Goal: Complete application form

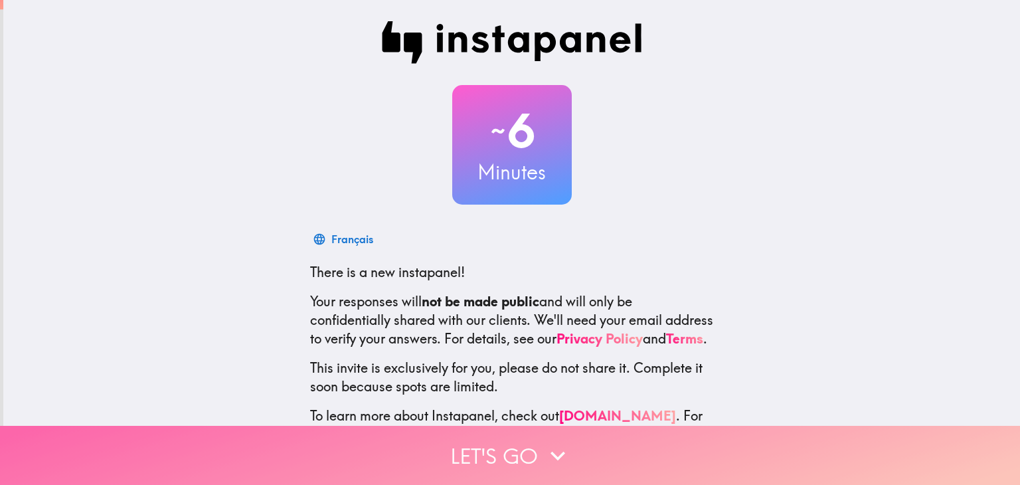
click at [671, 473] on button "Let's go" at bounding box center [510, 454] width 1020 height 59
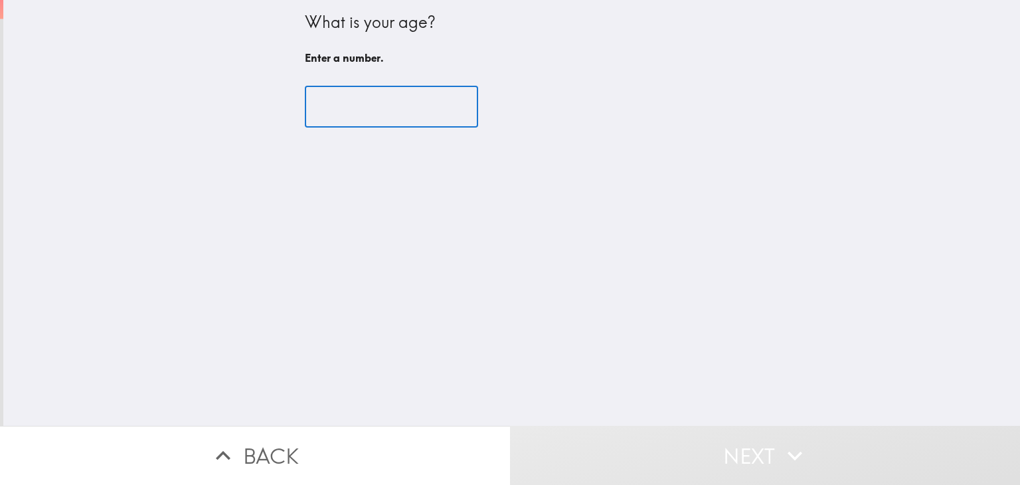
click at [345, 114] on input "number" at bounding box center [391, 106] width 173 height 41
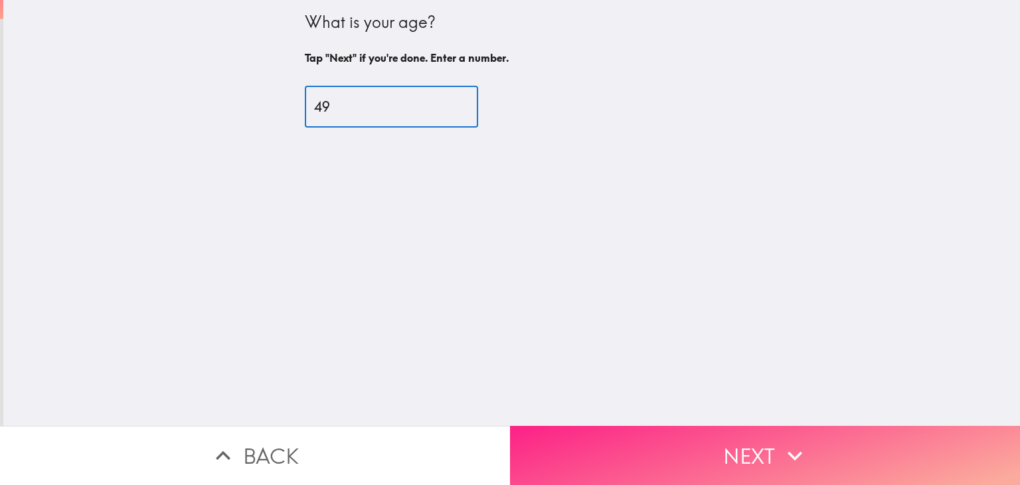
type input "49"
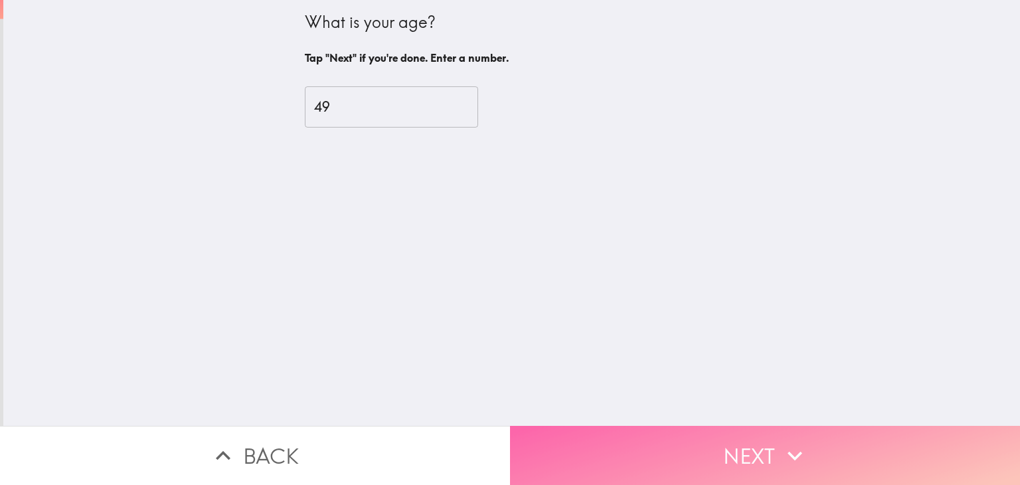
click at [733, 440] on button "Next" at bounding box center [765, 454] width 510 height 59
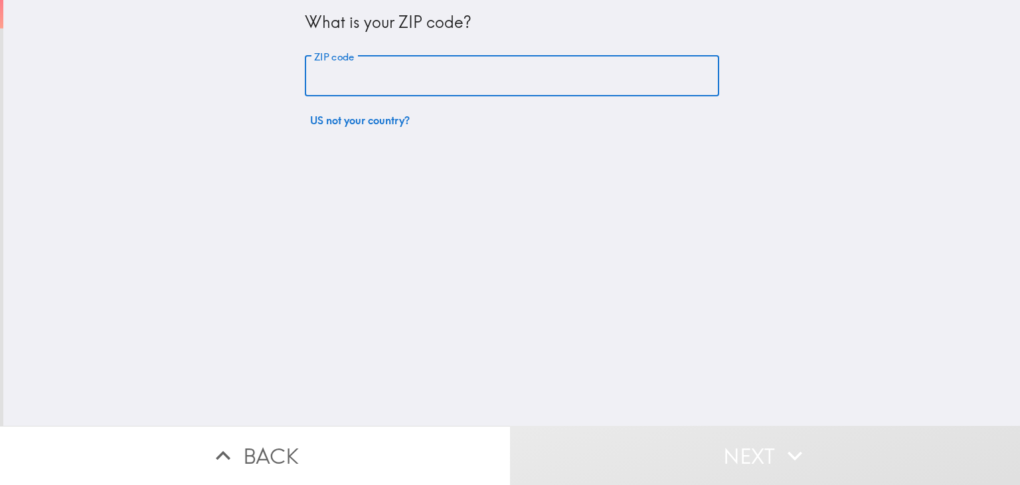
click at [427, 76] on input "ZIP code" at bounding box center [512, 76] width 414 height 41
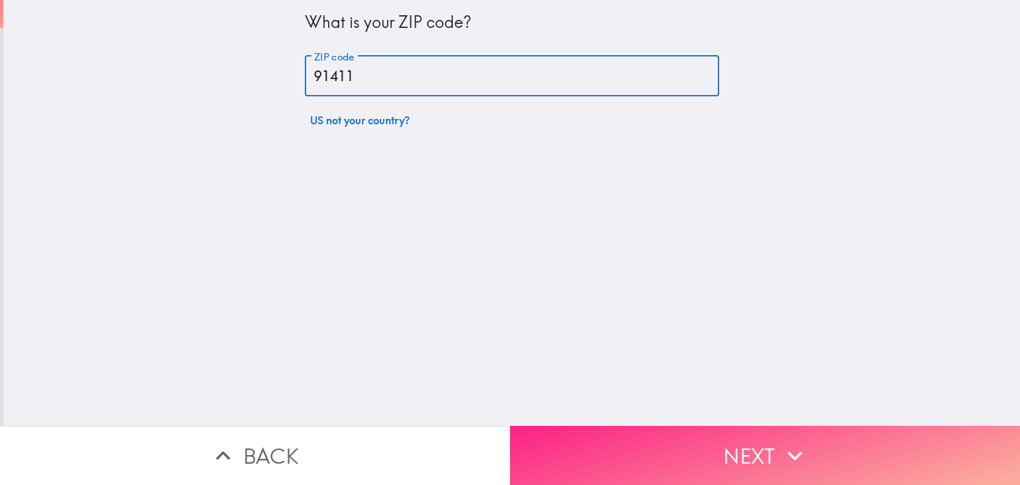
type input "91411"
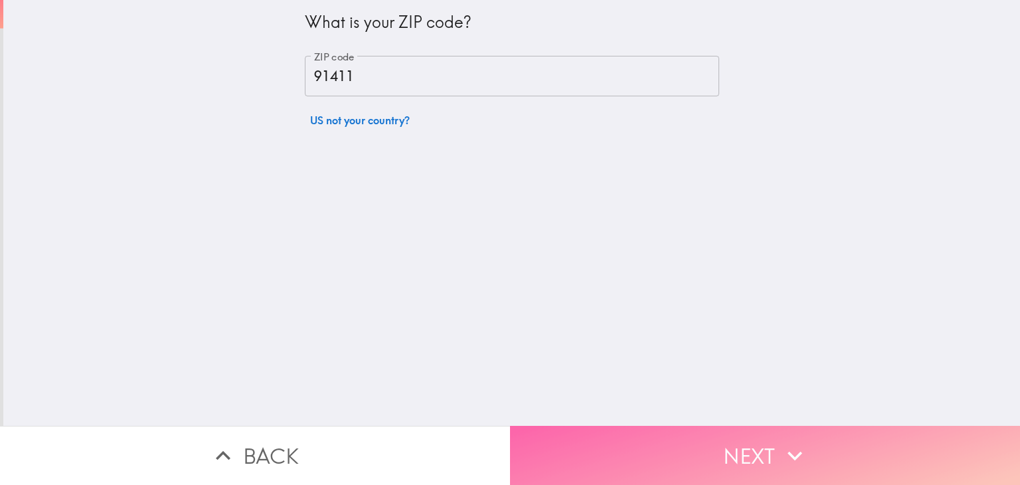
click at [624, 461] on button "Next" at bounding box center [765, 454] width 510 height 59
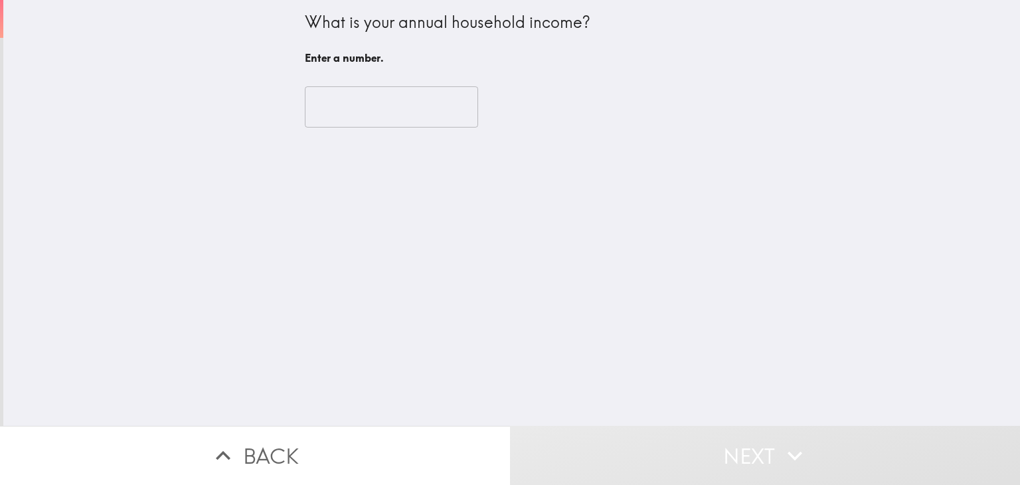
click at [388, 128] on div "​" at bounding box center [512, 106] width 414 height 73
click at [354, 115] on input "number" at bounding box center [391, 106] width 173 height 41
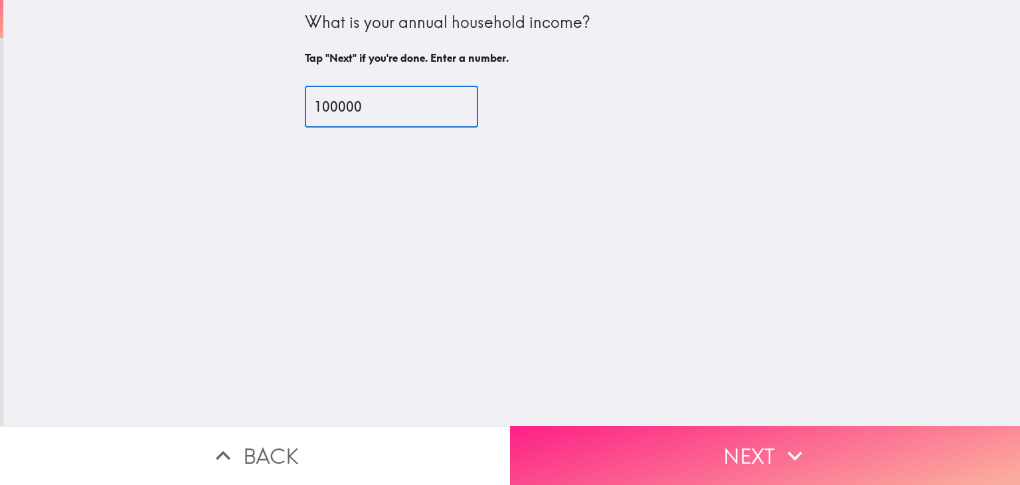
type input "100000"
click at [664, 444] on button "Next" at bounding box center [765, 454] width 510 height 59
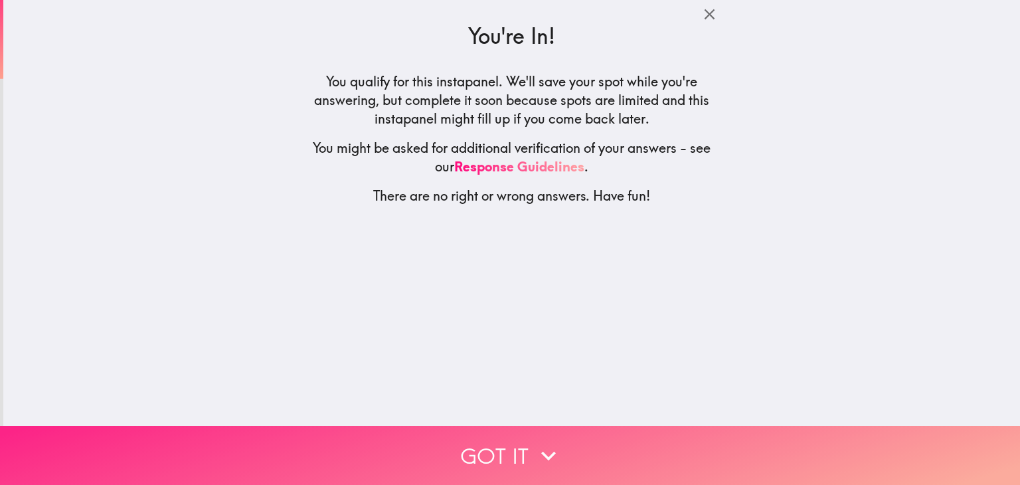
click at [517, 439] on button "Got it" at bounding box center [510, 454] width 1020 height 59
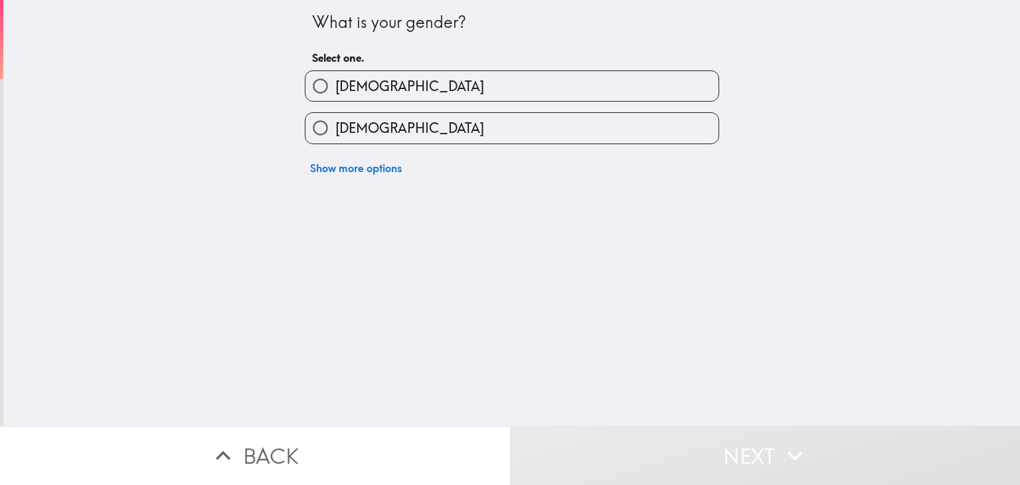
click at [534, 80] on label "[DEMOGRAPHIC_DATA]" at bounding box center [511, 86] width 413 height 30
click at [335, 80] on input "[DEMOGRAPHIC_DATA]" at bounding box center [320, 86] width 30 height 30
radio input "true"
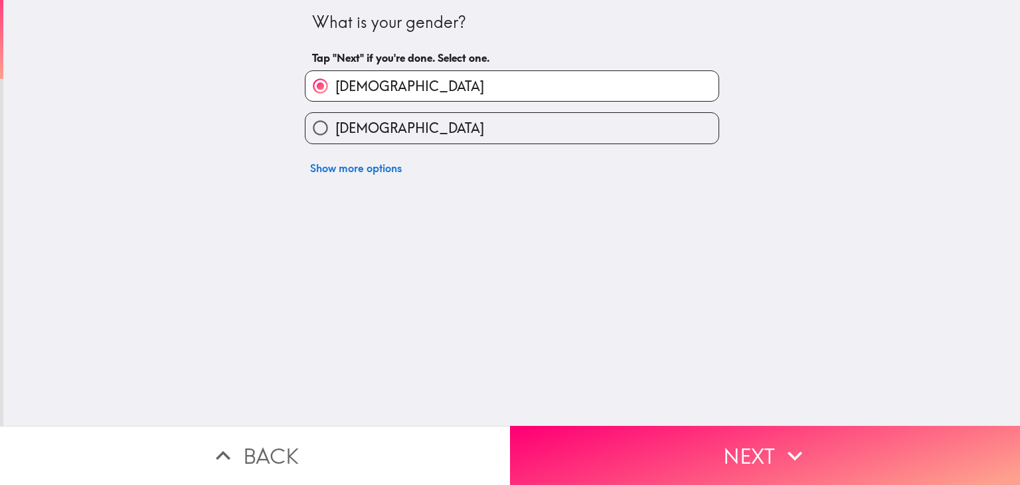
click at [494, 124] on label "[DEMOGRAPHIC_DATA]" at bounding box center [511, 128] width 413 height 30
click at [335, 124] on input "[DEMOGRAPHIC_DATA]" at bounding box center [320, 128] width 30 height 30
radio input "true"
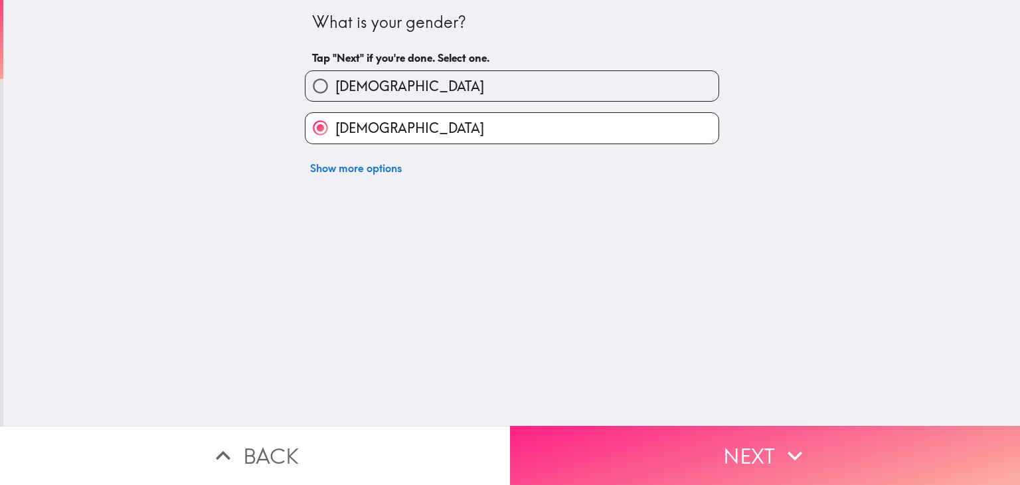
click at [648, 454] on button "Next" at bounding box center [765, 454] width 510 height 59
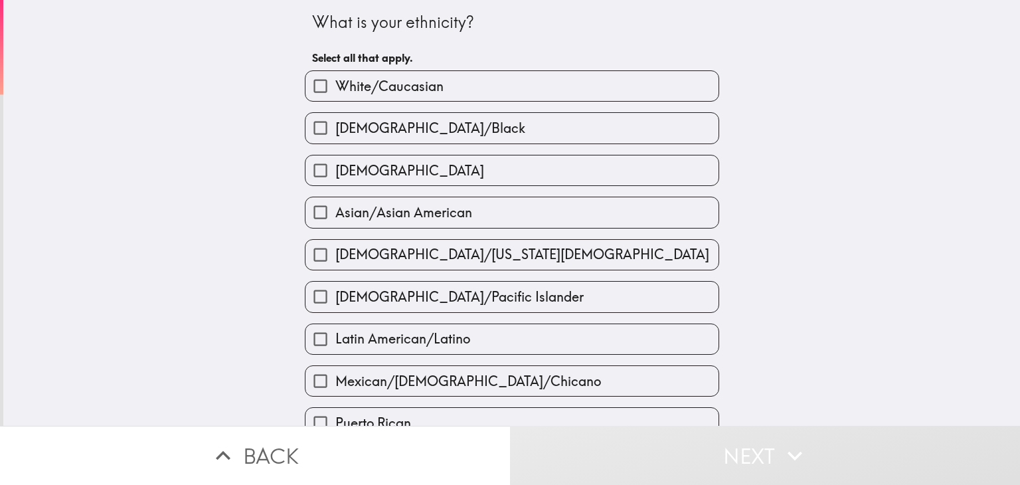
click at [463, 76] on label "White/Caucasian" at bounding box center [511, 86] width 413 height 30
click at [335, 76] on input "White/Caucasian" at bounding box center [320, 86] width 30 height 30
checkbox input "true"
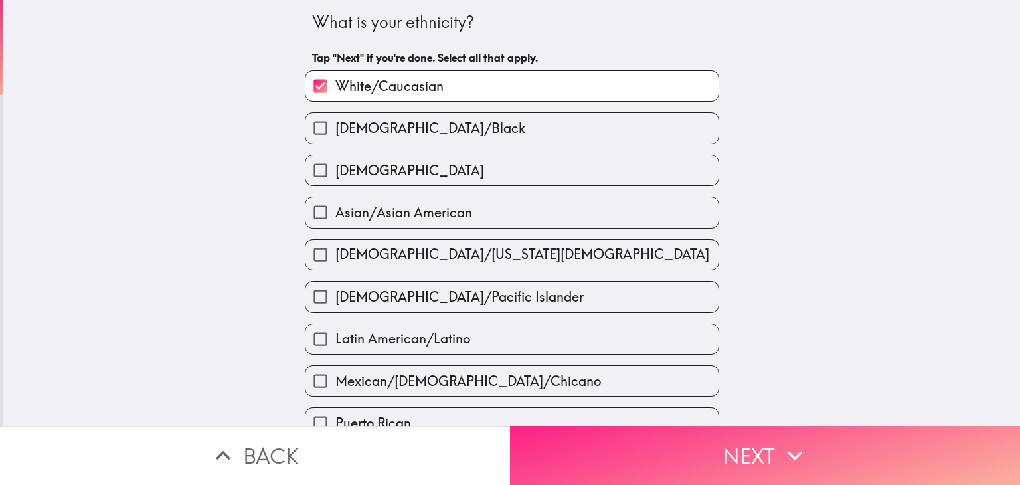
click at [595, 454] on button "Next" at bounding box center [765, 454] width 510 height 59
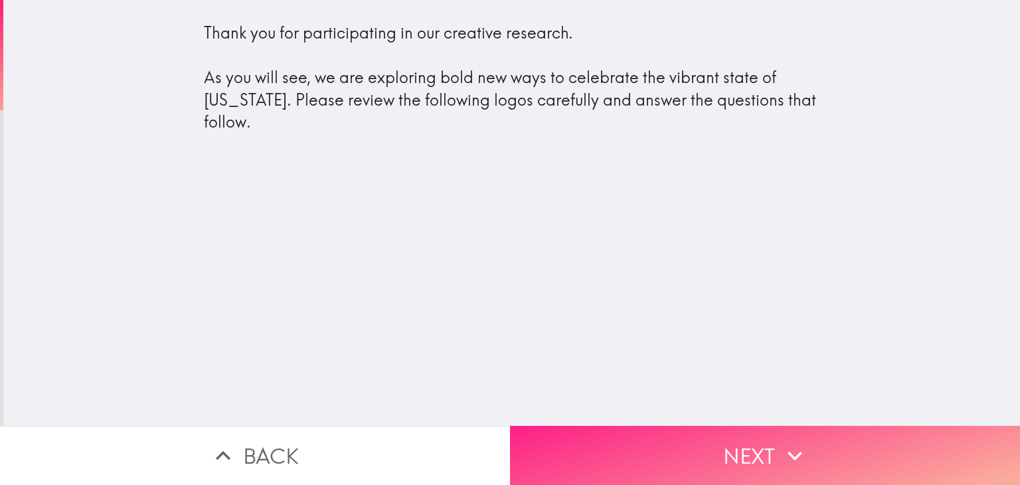
click at [717, 425] on button "Next" at bounding box center [765, 454] width 510 height 59
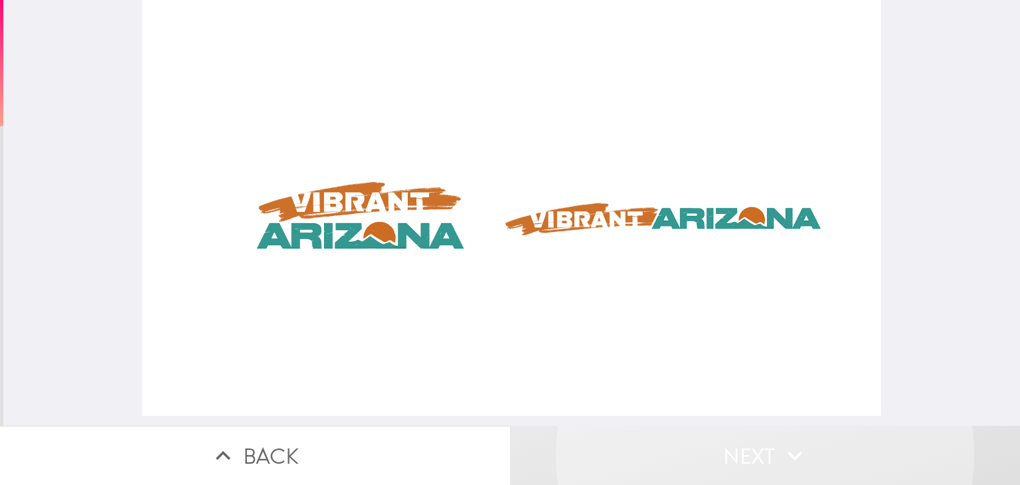
drag, startPoint x: 695, startPoint y: 408, endPoint x: 584, endPoint y: 437, distance: 114.6
click at [584, 437] on div "Back Next" at bounding box center [510, 242] width 1020 height 485
click at [584, 437] on button "Next" at bounding box center [765, 454] width 510 height 59
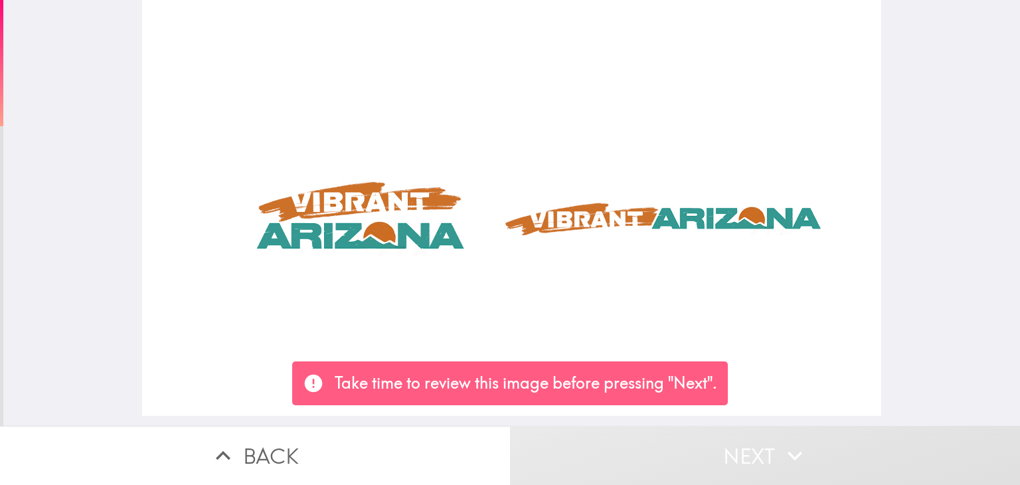
click at [584, 437] on button "Next" at bounding box center [765, 454] width 510 height 59
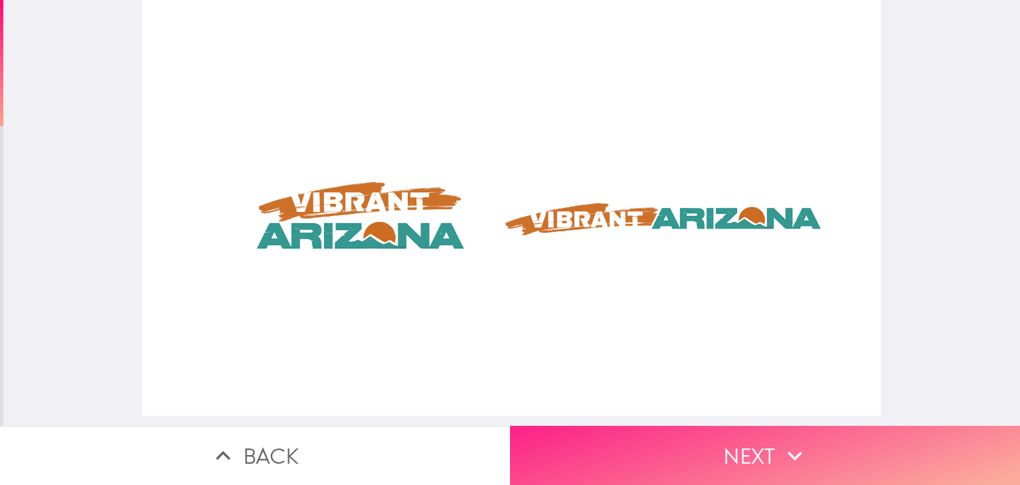
click at [686, 468] on button "Next" at bounding box center [765, 454] width 510 height 59
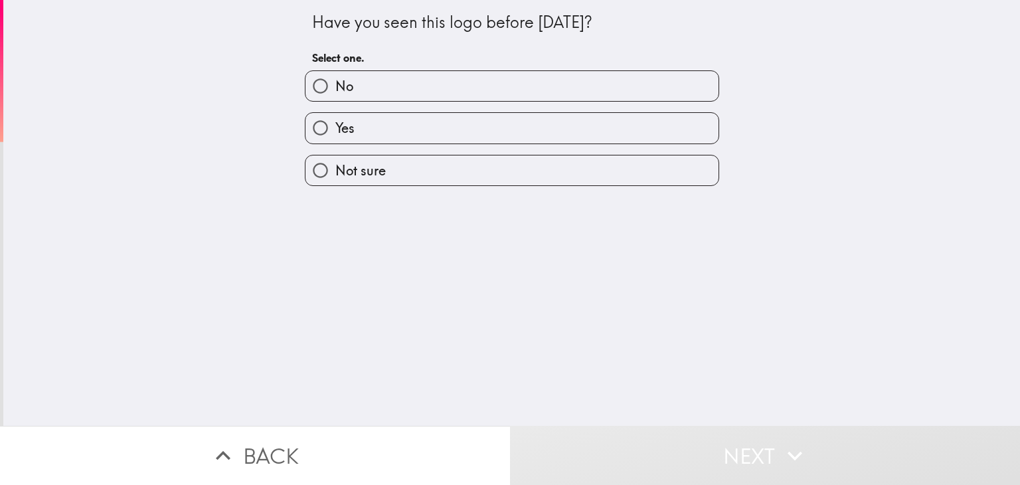
click at [522, 125] on label "Yes" at bounding box center [511, 128] width 413 height 30
click at [335, 125] on input "Yes" at bounding box center [320, 128] width 30 height 30
radio input "true"
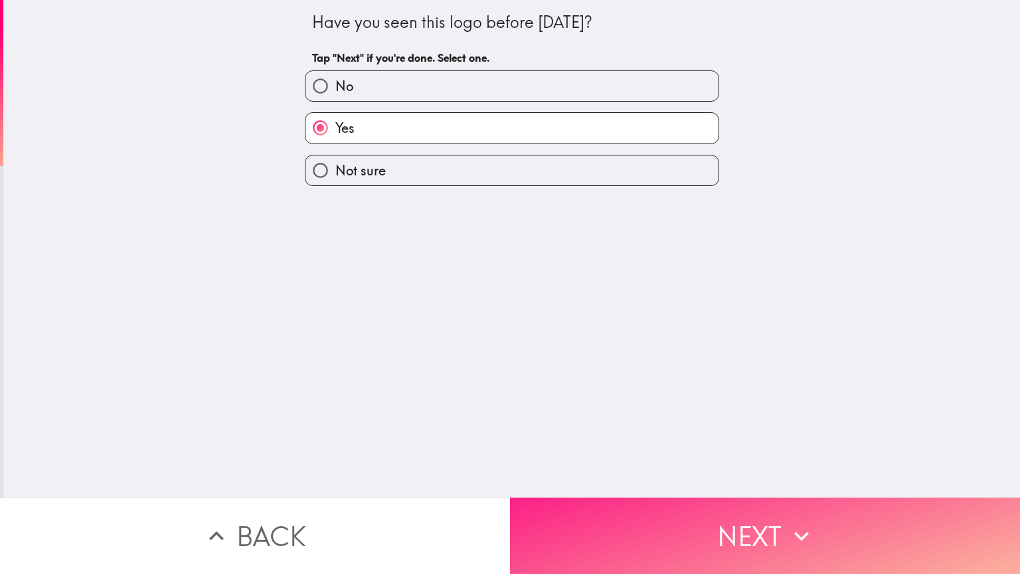
click at [775, 484] on button "Next" at bounding box center [765, 535] width 510 height 76
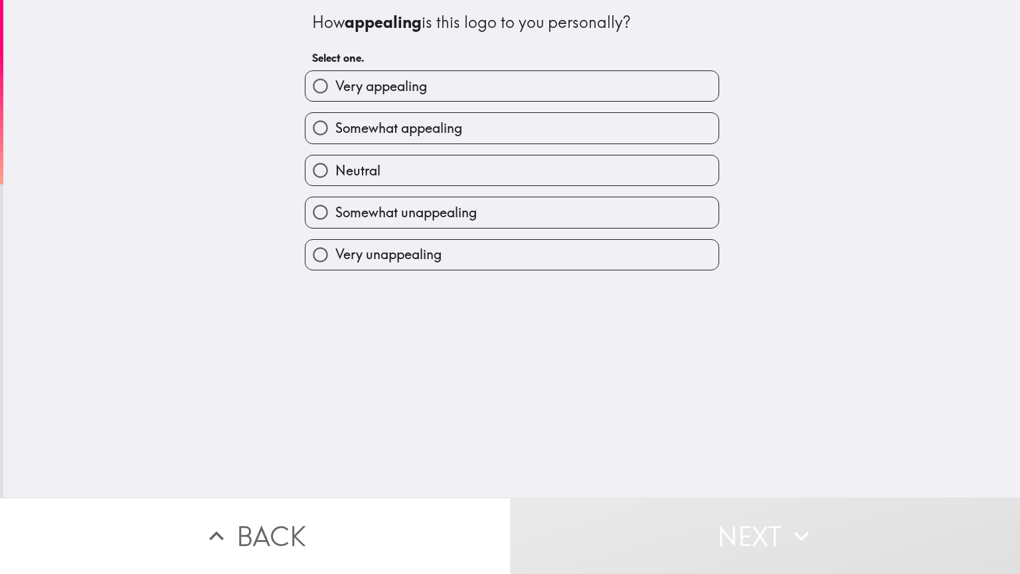
click at [509, 84] on label "Very appealing" at bounding box center [511, 86] width 413 height 30
click at [335, 84] on input "Very appealing" at bounding box center [320, 86] width 30 height 30
radio input "true"
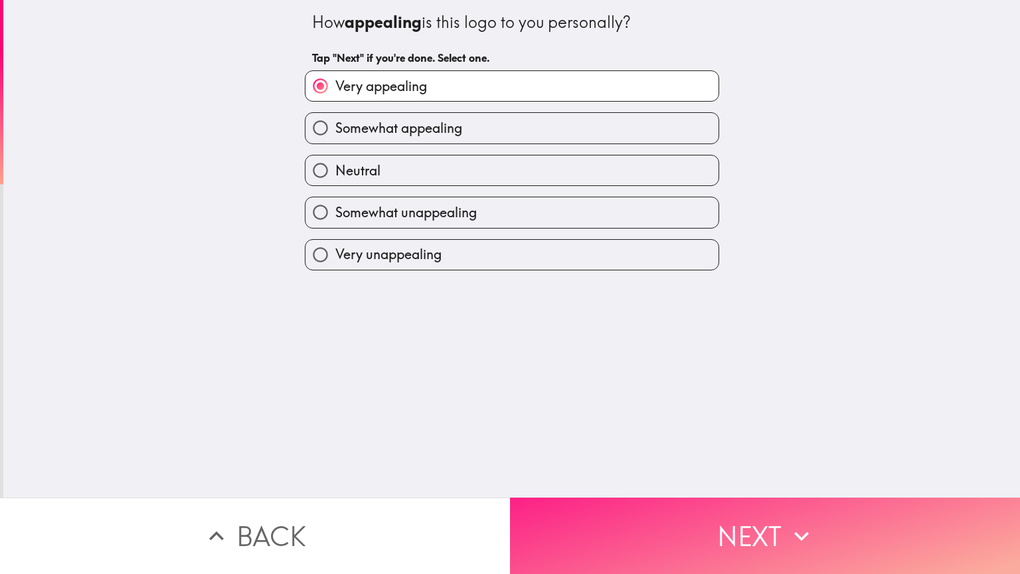
click at [733, 484] on button "Next" at bounding box center [765, 535] width 510 height 76
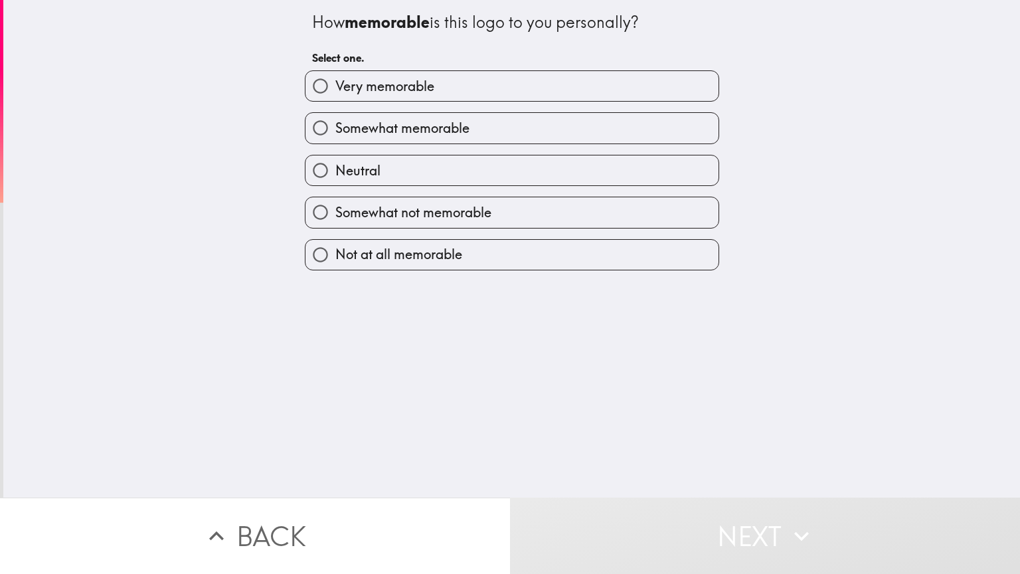
click at [563, 94] on label "Very memorable" at bounding box center [511, 86] width 413 height 30
click at [335, 94] on input "Very memorable" at bounding box center [320, 86] width 30 height 30
radio input "true"
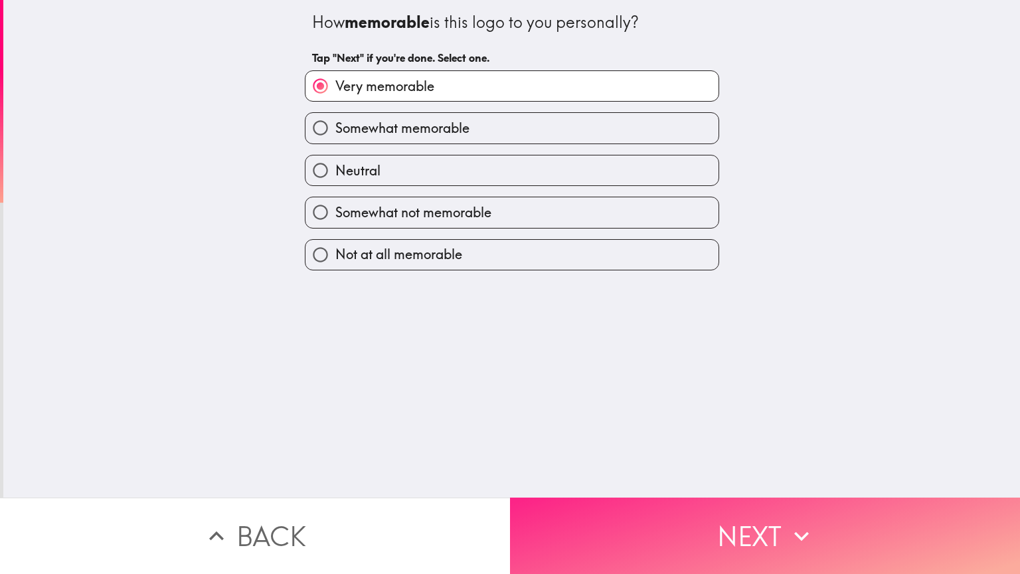
click at [633, 484] on button "Next" at bounding box center [765, 535] width 510 height 76
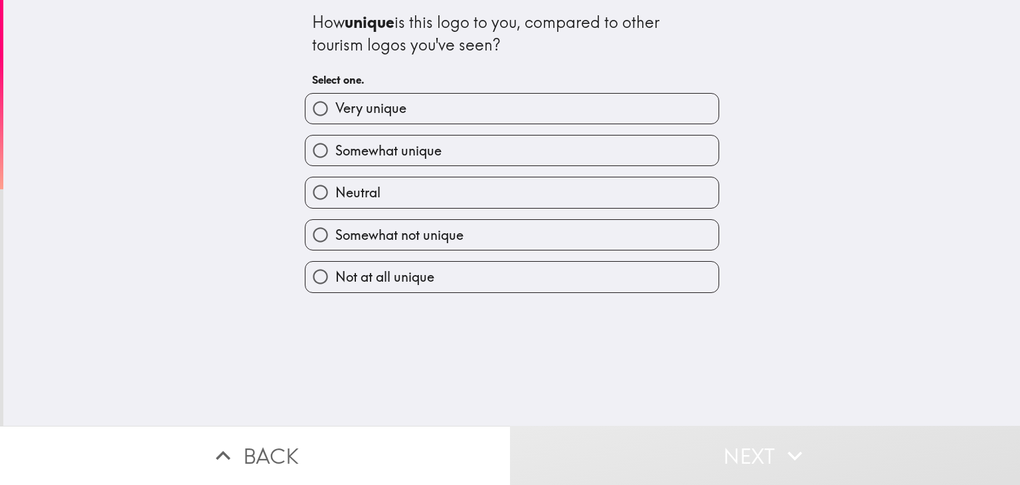
drag, startPoint x: 379, startPoint y: 120, endPoint x: 321, endPoint y: 94, distance: 63.6
click at [321, 94] on label "Very unique" at bounding box center [511, 109] width 413 height 30
click at [321, 94] on input "Very unique" at bounding box center [320, 109] width 30 height 30
radio input "true"
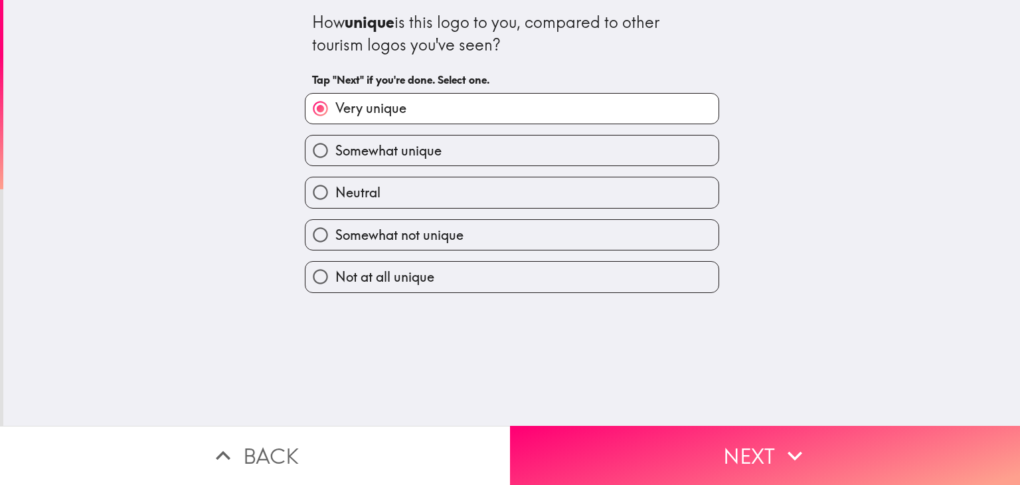
click at [321, 94] on input "Very unique" at bounding box center [320, 109] width 30 height 30
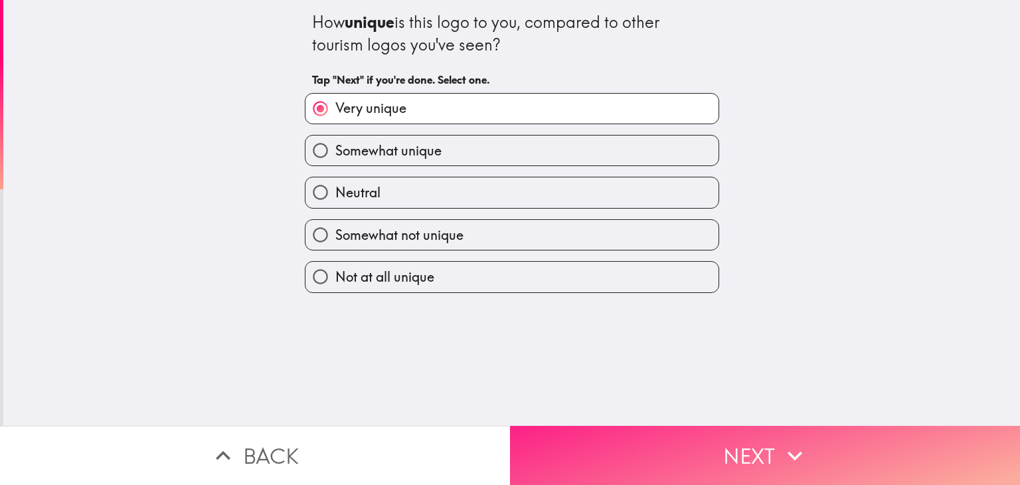
click at [592, 451] on button "Next" at bounding box center [765, 454] width 510 height 59
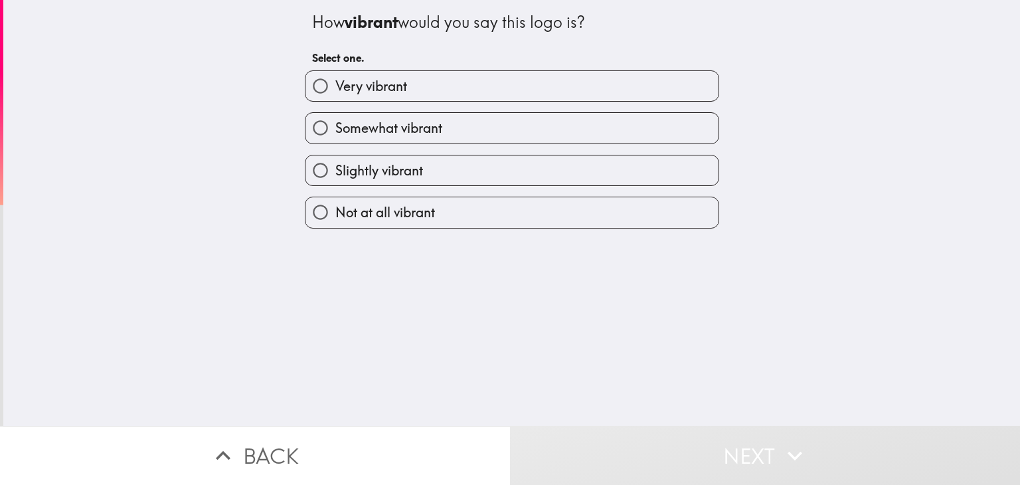
click at [545, 107] on div "Somewhat vibrant" at bounding box center [506, 123] width 425 height 42
click at [487, 99] on label "Very vibrant" at bounding box center [511, 86] width 413 height 30
click at [335, 99] on input "Very vibrant" at bounding box center [320, 86] width 30 height 30
radio input "true"
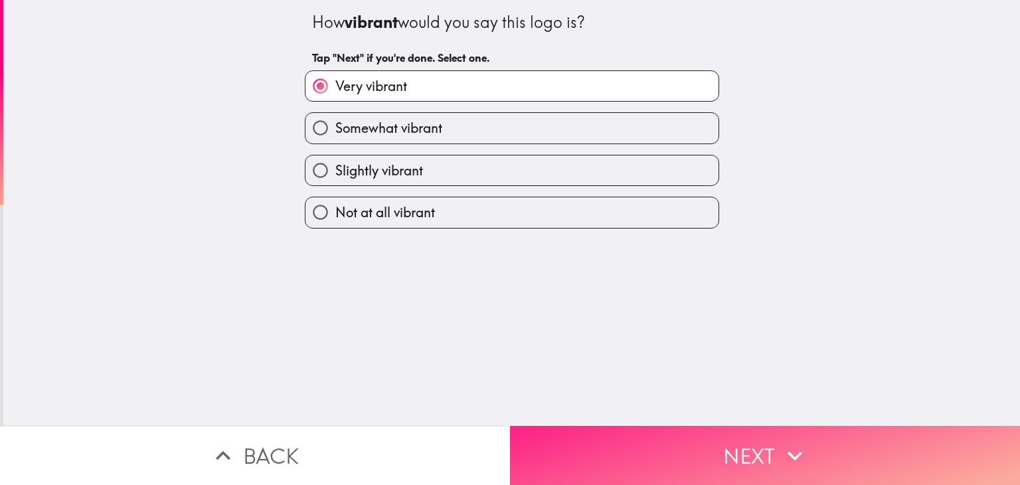
click at [643, 429] on button "Next" at bounding box center [765, 454] width 510 height 59
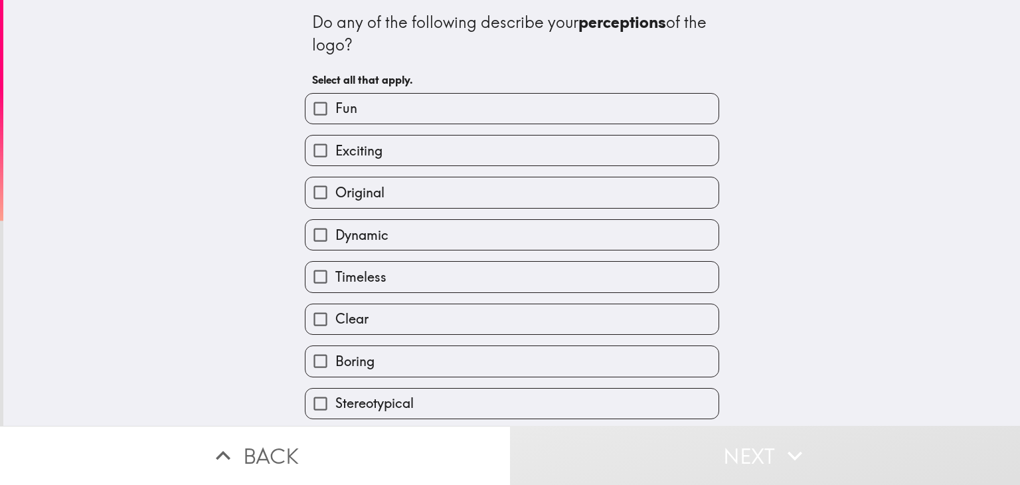
click at [550, 116] on label "Fun" at bounding box center [511, 109] width 413 height 30
click at [335, 116] on input "Fun" at bounding box center [320, 109] width 30 height 30
checkbox input "true"
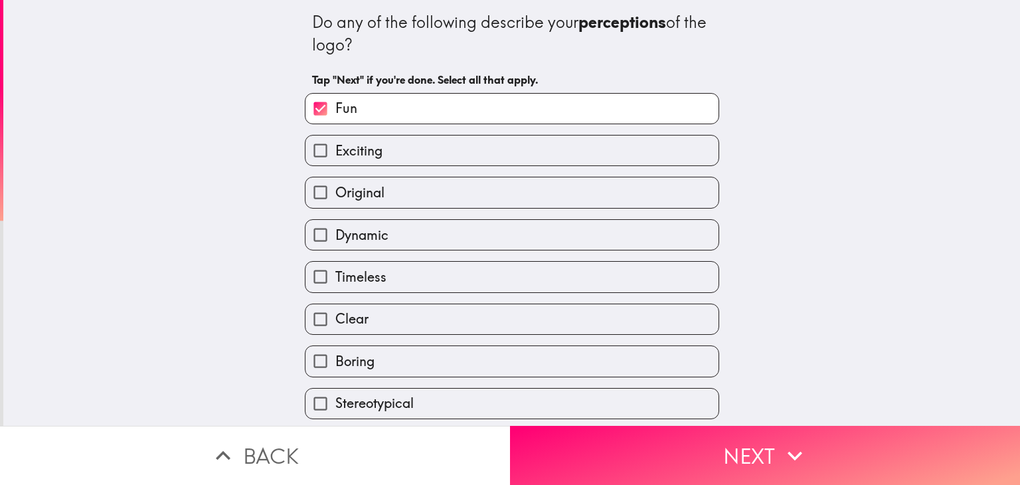
click at [407, 146] on label "Exciting" at bounding box center [511, 150] width 413 height 30
click at [335, 146] on input "Exciting" at bounding box center [320, 150] width 30 height 30
checkbox input "true"
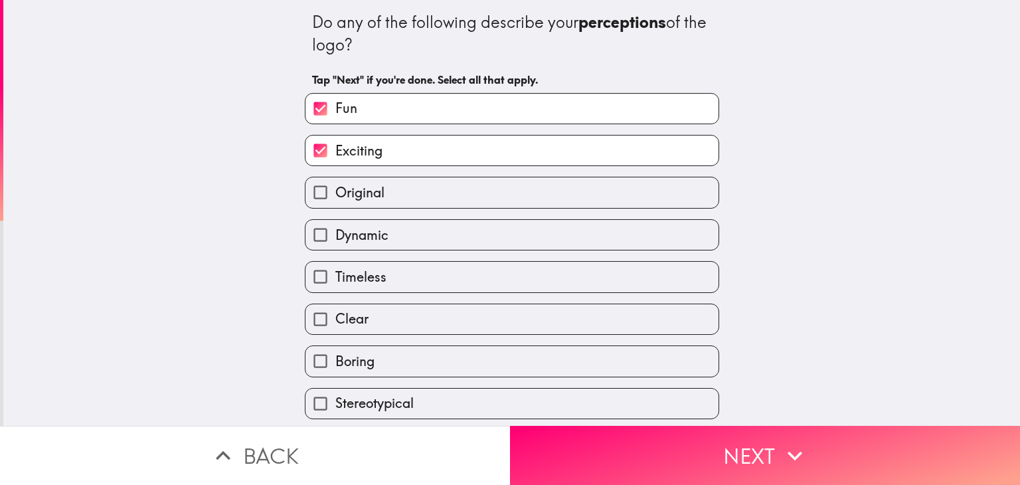
click at [454, 228] on label "Dynamic" at bounding box center [511, 235] width 413 height 30
click at [335, 228] on input "Dynamic" at bounding box center [320, 235] width 30 height 30
checkbox input "true"
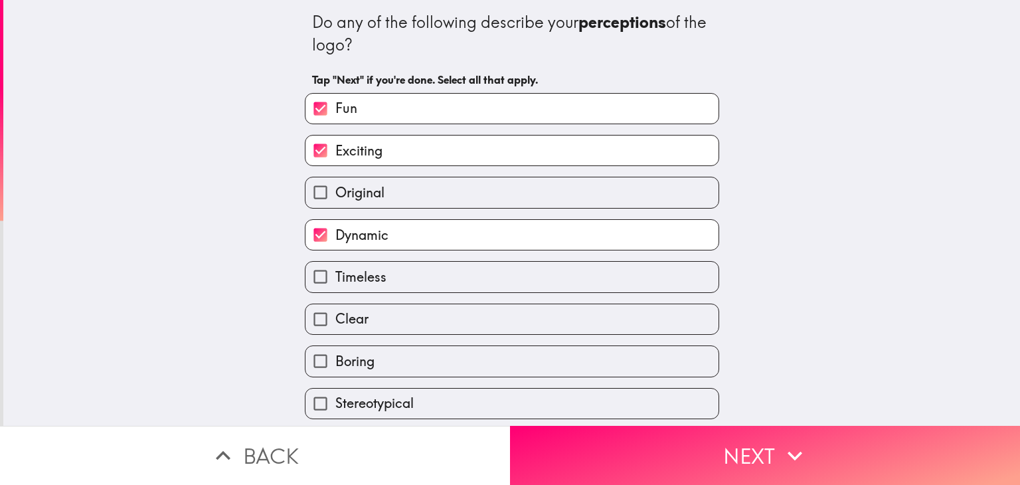
click at [383, 269] on label "Timeless" at bounding box center [511, 277] width 413 height 30
click at [335, 269] on input "Timeless" at bounding box center [320, 277] width 30 height 30
checkbox input "true"
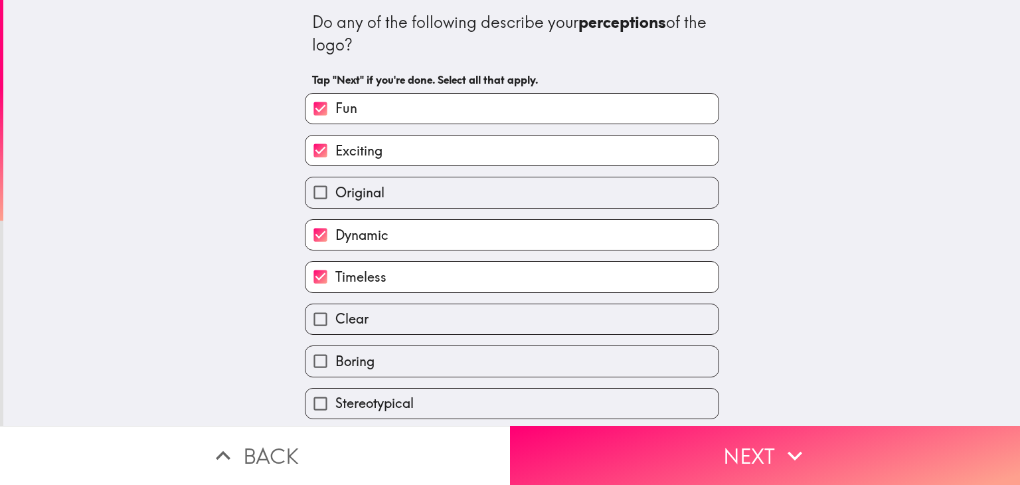
click at [447, 335] on div "Boring" at bounding box center [506, 356] width 425 height 42
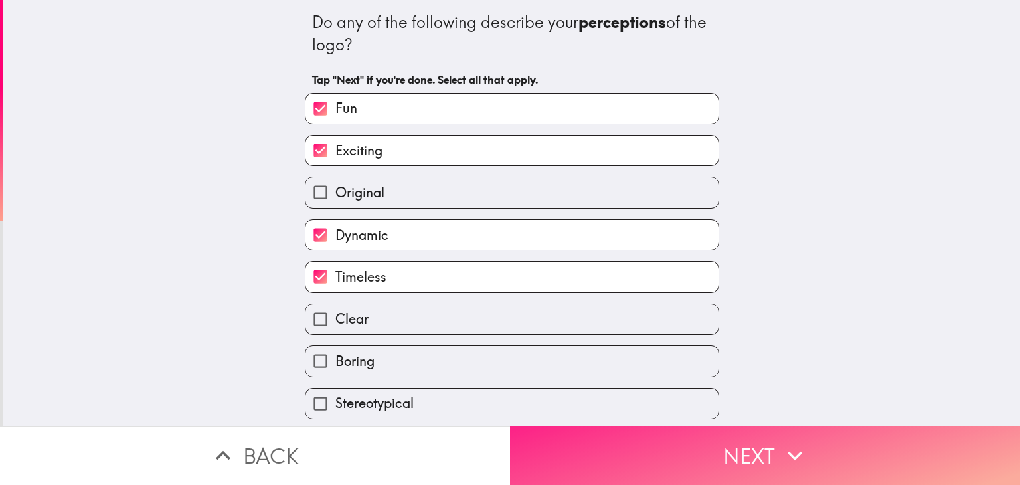
click at [703, 453] on button "Next" at bounding box center [765, 454] width 510 height 59
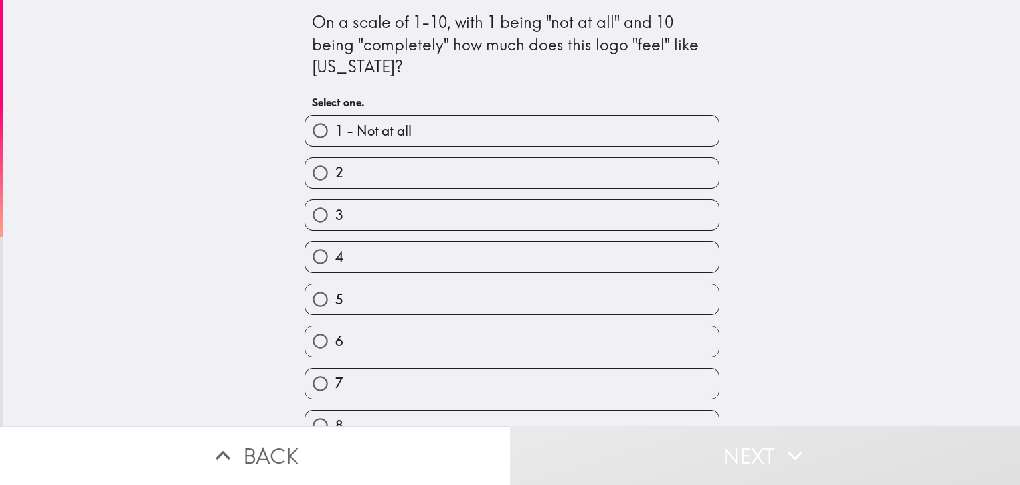
click at [703, 453] on button "Next" at bounding box center [765, 454] width 510 height 59
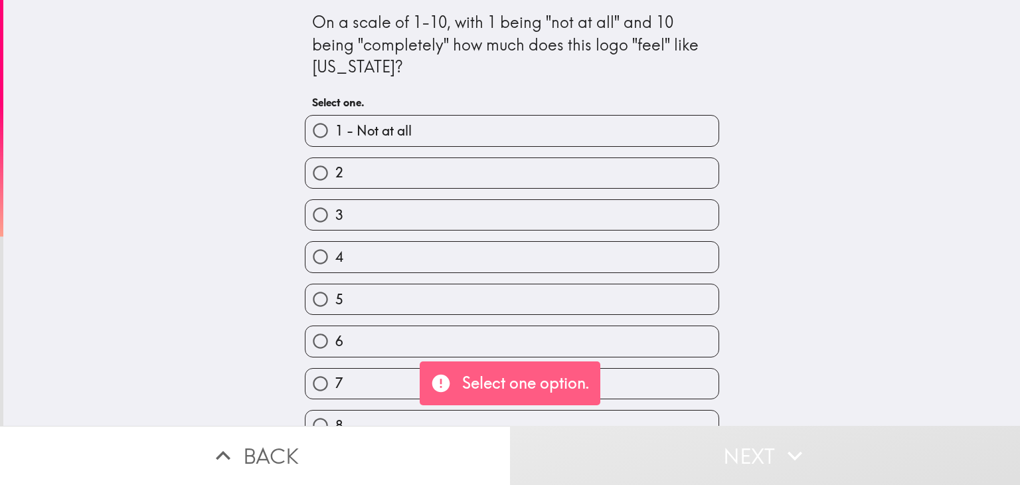
click at [410, 384] on label "7" at bounding box center [511, 383] width 413 height 30
click at [335, 384] on input "7" at bounding box center [320, 383] width 30 height 30
radio input "true"
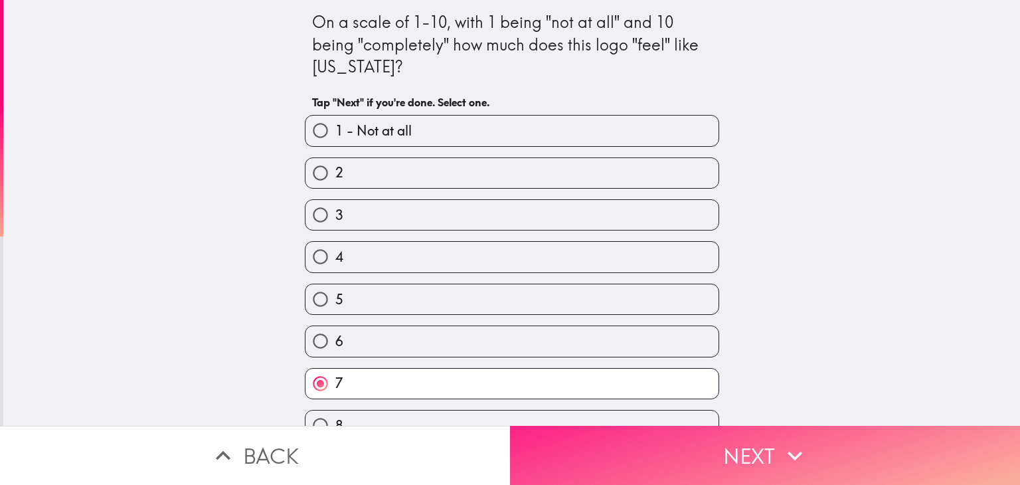
click at [596, 441] on button "Next" at bounding box center [765, 454] width 510 height 59
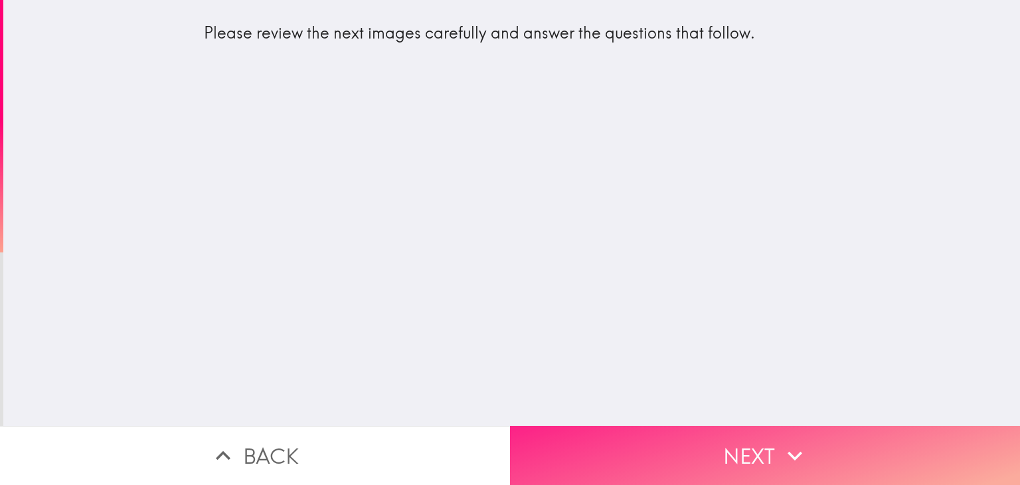
drag, startPoint x: 652, startPoint y: 402, endPoint x: 685, endPoint y: 452, distance: 60.0
click at [685, 452] on div "Please review the next images carefully and answer the questions that follow. B…" at bounding box center [510, 242] width 1020 height 485
click at [685, 452] on button "Next" at bounding box center [765, 454] width 510 height 59
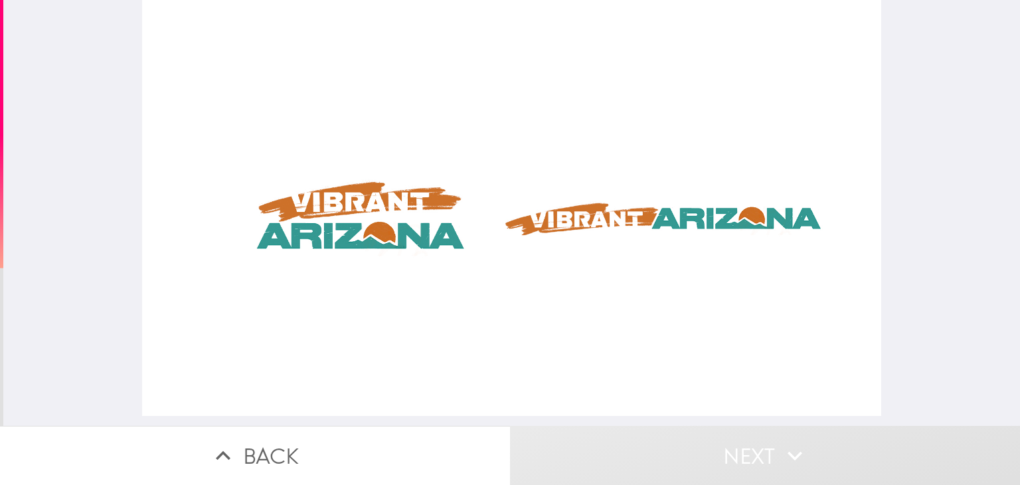
click at [555, 254] on div at bounding box center [511, 208] width 738 height 416
drag, startPoint x: 375, startPoint y: 237, endPoint x: 621, endPoint y: 276, distance: 249.4
click at [621, 276] on div at bounding box center [511, 208] width 738 height 416
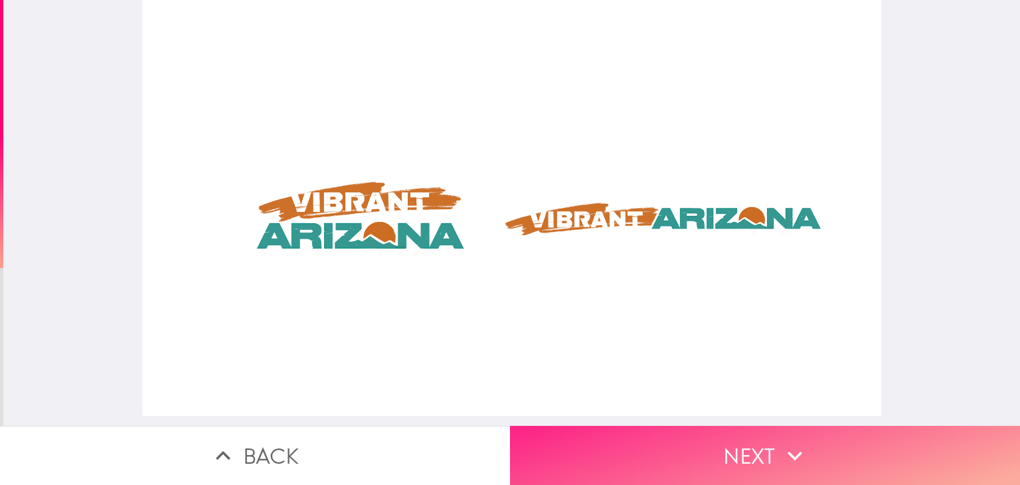
click at [685, 425] on button "Next" at bounding box center [765, 454] width 510 height 59
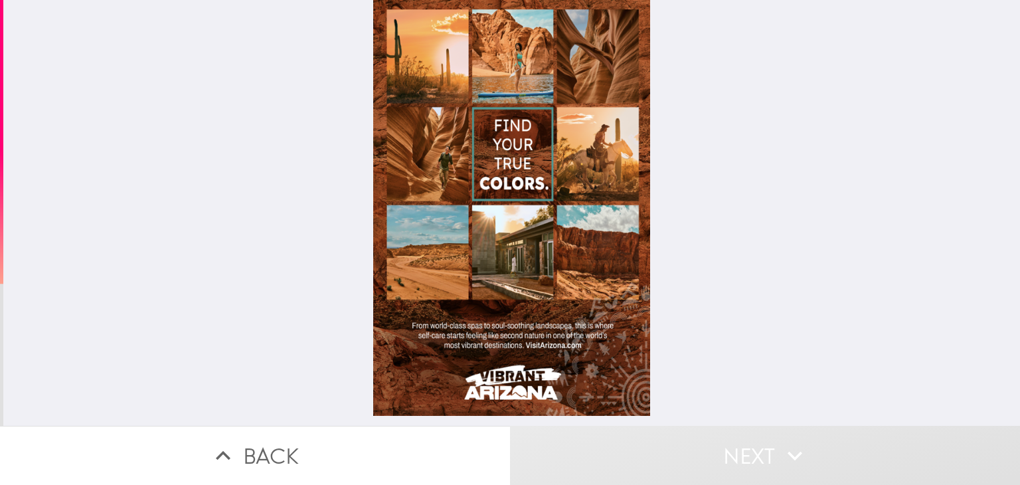
click at [658, 273] on div at bounding box center [511, 212] width 1016 height 425
click at [560, 292] on div at bounding box center [511, 208] width 276 height 416
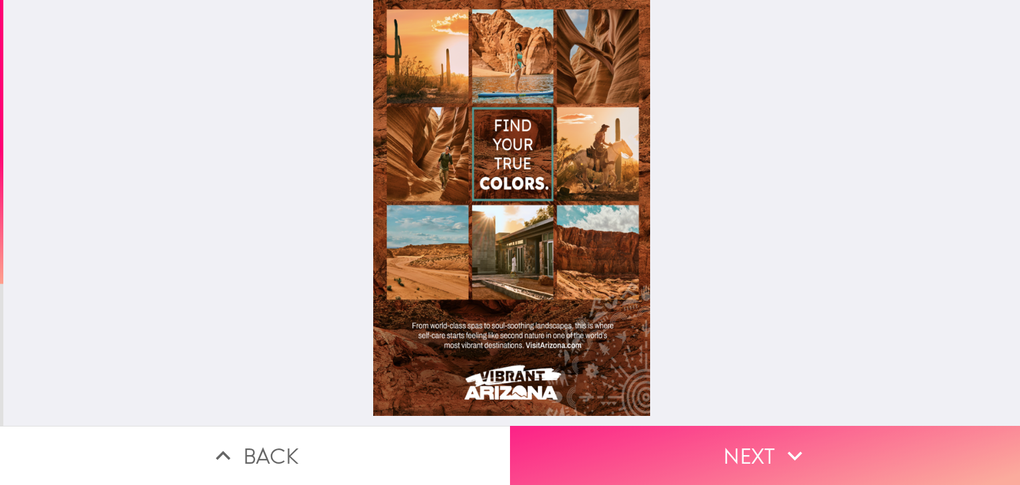
click at [575, 425] on button "Next" at bounding box center [765, 454] width 510 height 59
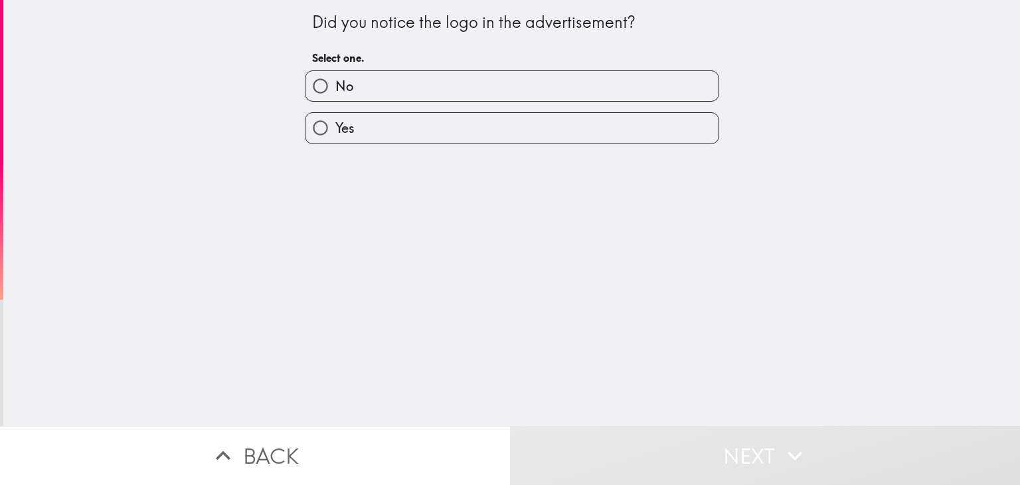
click at [635, 78] on label "No" at bounding box center [511, 86] width 413 height 30
click at [335, 78] on input "No" at bounding box center [320, 86] width 30 height 30
radio input "true"
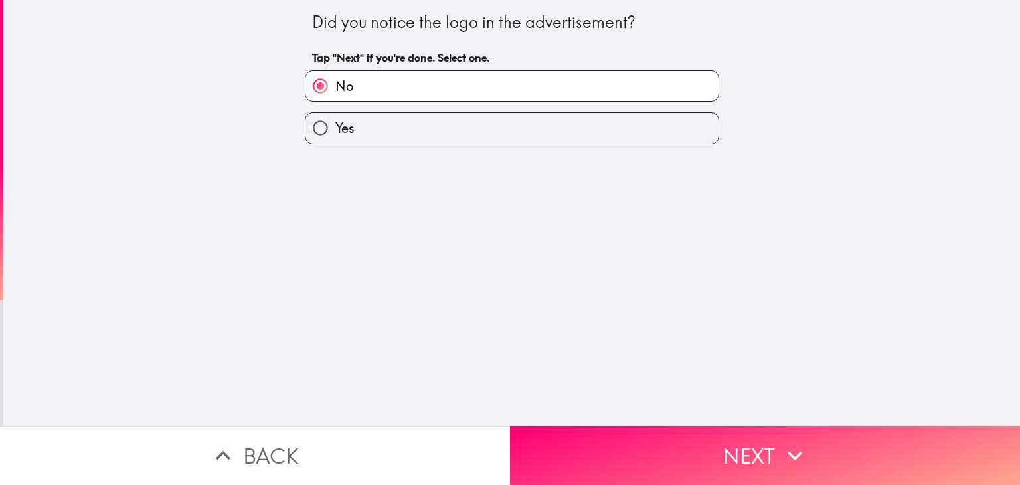
click at [546, 127] on label "Yes" at bounding box center [511, 128] width 413 height 30
click at [335, 127] on input "Yes" at bounding box center [320, 128] width 30 height 30
radio input "true"
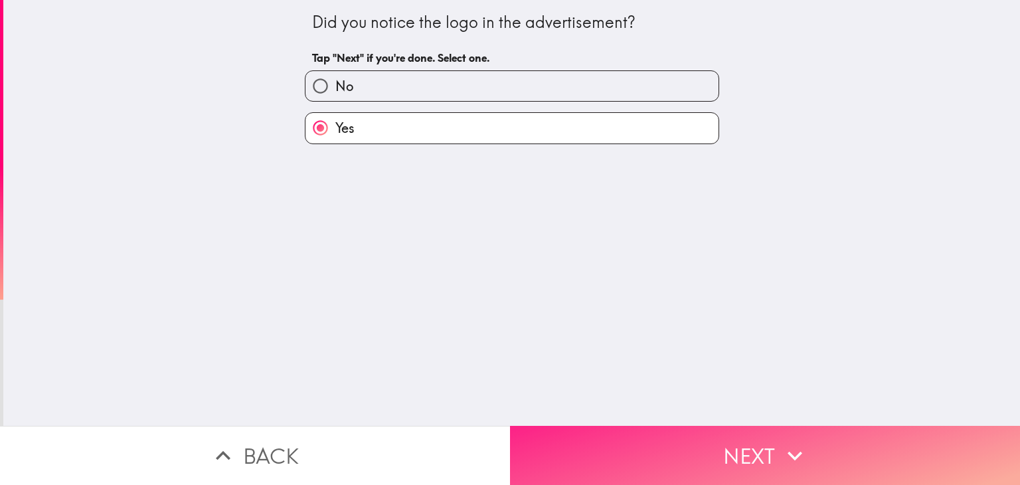
click at [607, 425] on button "Next" at bounding box center [765, 454] width 510 height 59
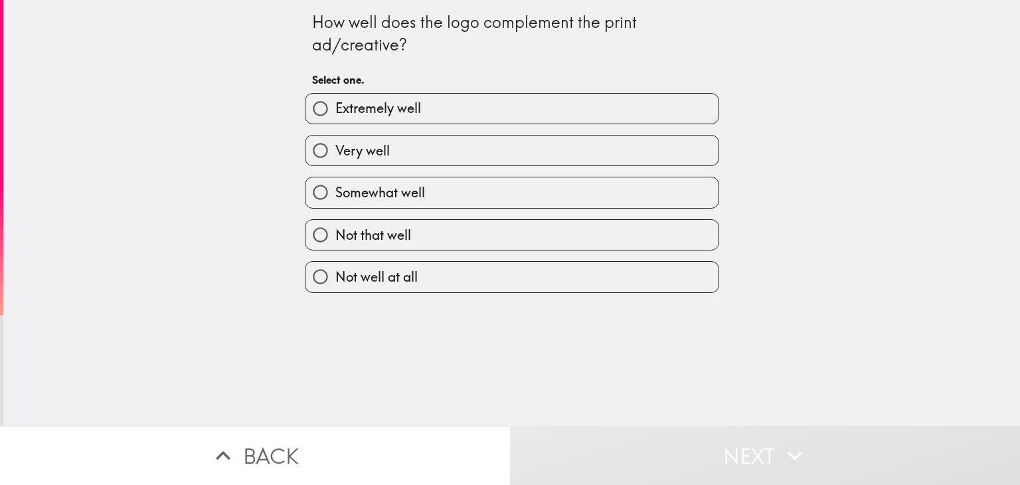
click at [568, 153] on label "Very well" at bounding box center [511, 150] width 413 height 30
click at [335, 153] on input "Very well" at bounding box center [320, 150] width 30 height 30
radio input "true"
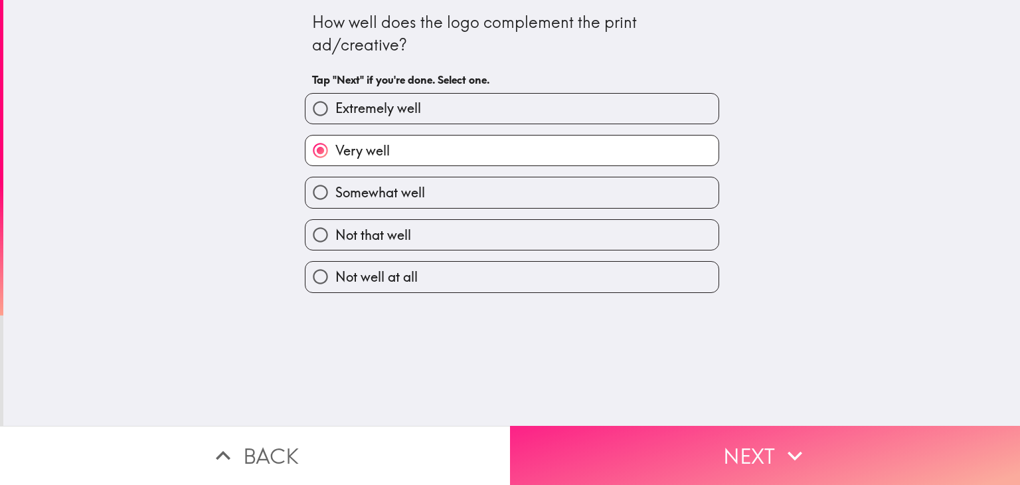
click at [615, 441] on button "Next" at bounding box center [765, 454] width 510 height 59
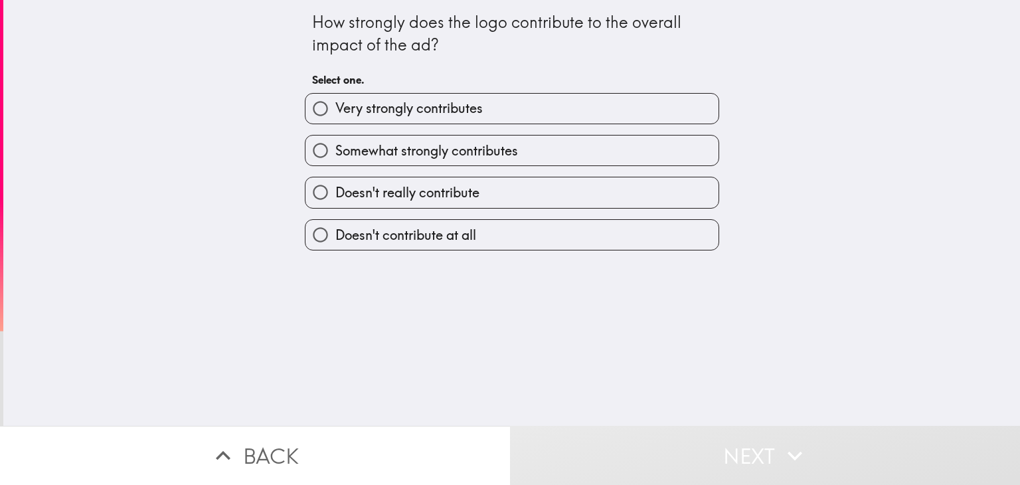
click at [587, 88] on div "Very strongly contributes" at bounding box center [506, 103] width 425 height 42
click at [535, 110] on label "Very strongly contributes" at bounding box center [511, 109] width 413 height 30
click at [335, 110] on input "Very strongly contributes" at bounding box center [320, 109] width 30 height 30
radio input "true"
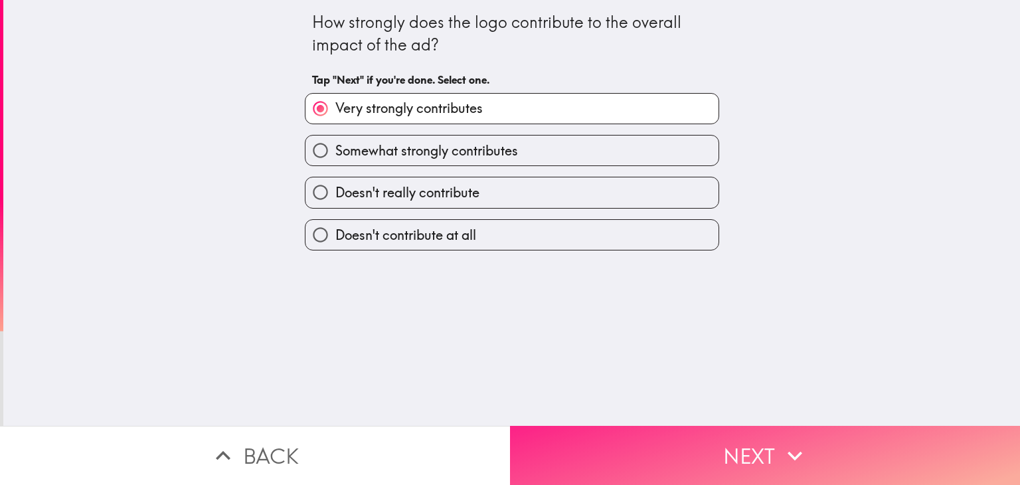
click at [563, 437] on button "Next" at bounding box center [765, 454] width 510 height 59
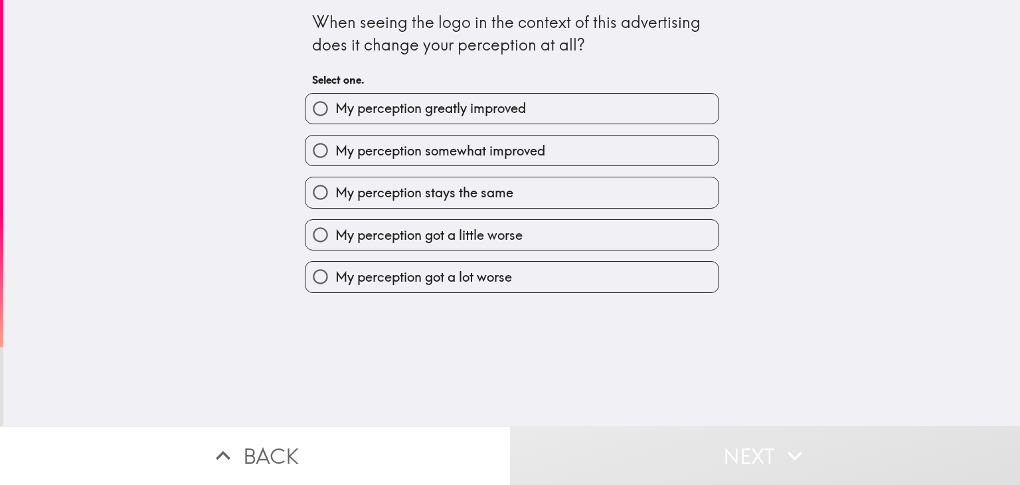
click at [608, 117] on label "My perception greatly improved" at bounding box center [511, 109] width 413 height 30
click at [335, 117] on input "My perception greatly improved" at bounding box center [320, 109] width 30 height 30
radio input "true"
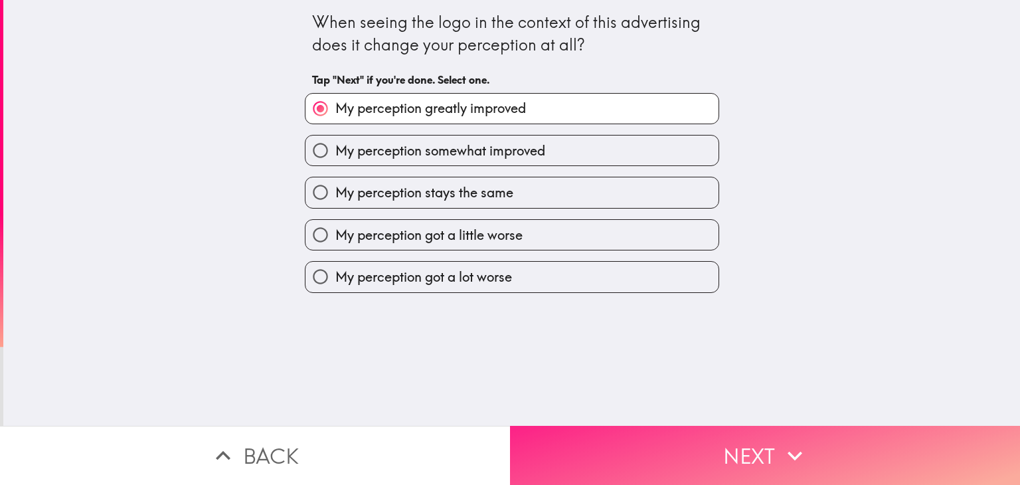
click at [572, 434] on button "Next" at bounding box center [765, 454] width 510 height 59
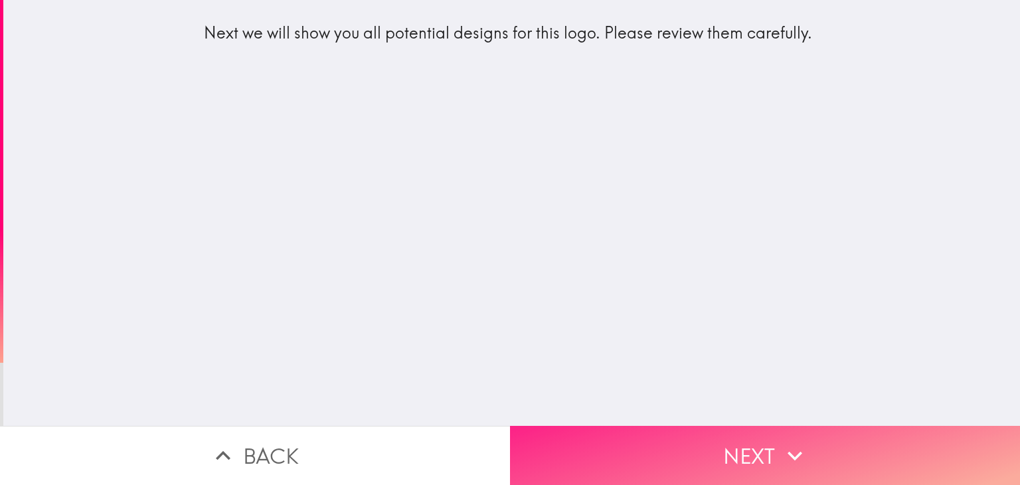
click at [599, 425] on button "Next" at bounding box center [765, 454] width 510 height 59
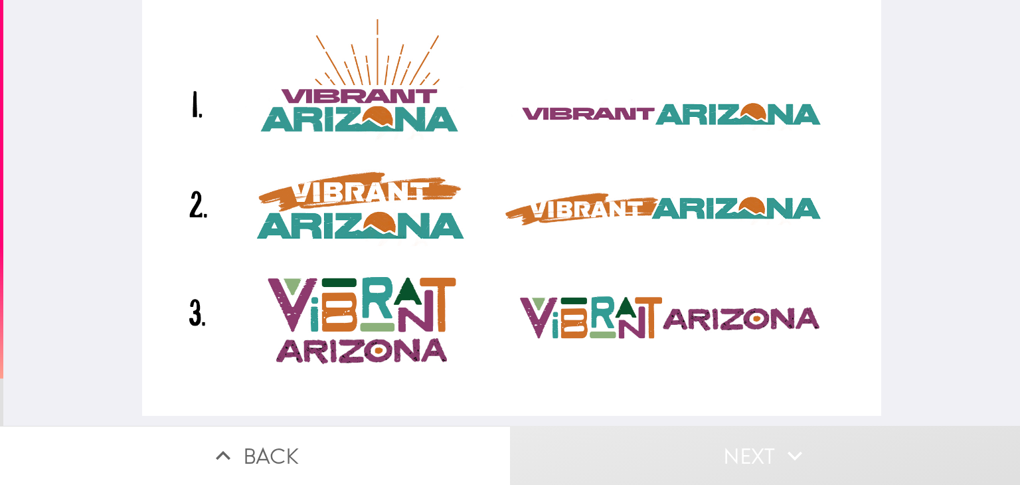
drag, startPoint x: 519, startPoint y: 232, endPoint x: 459, endPoint y: 344, distance: 127.4
click at [459, 344] on div at bounding box center [511, 208] width 738 height 416
click at [560, 430] on button "Next" at bounding box center [765, 454] width 510 height 59
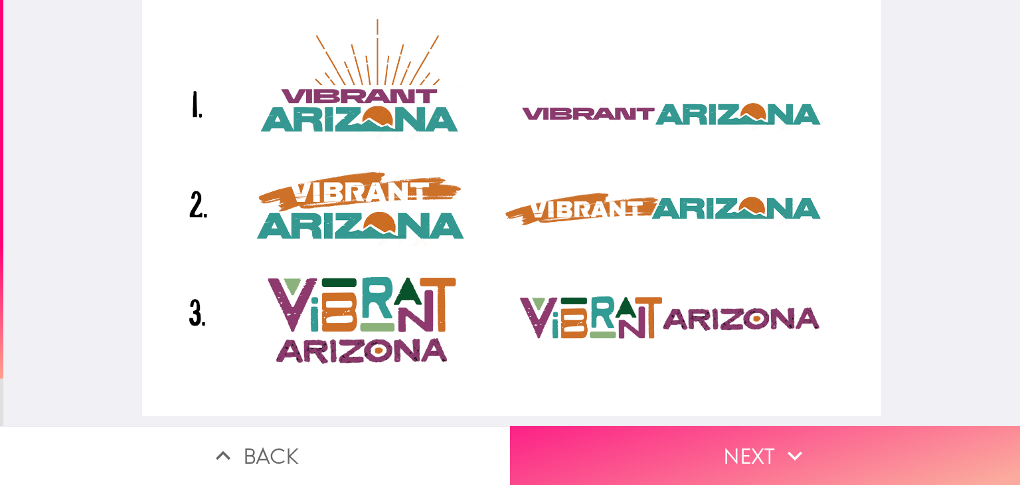
click at [612, 450] on button "Next" at bounding box center [765, 454] width 510 height 59
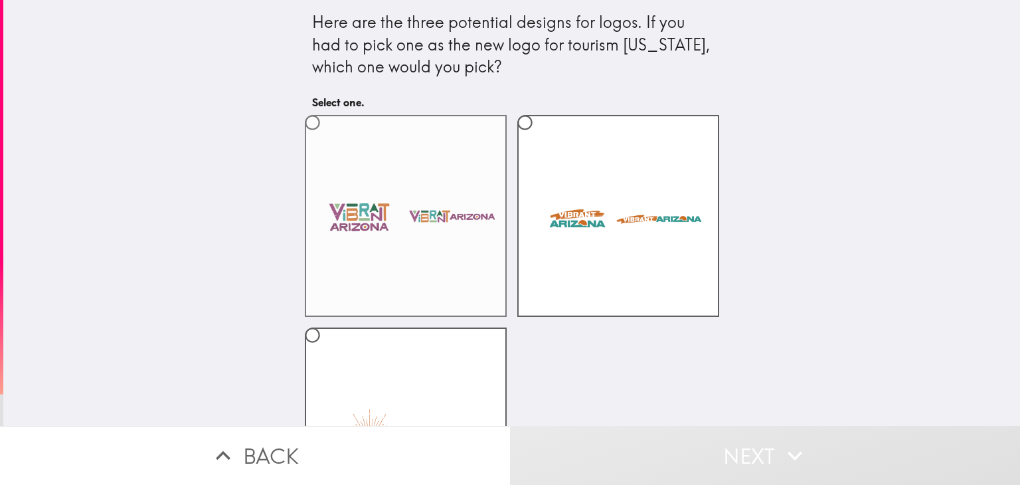
click at [417, 240] on label at bounding box center [406, 216] width 202 height 202
click at [327, 137] on input "radio" at bounding box center [312, 123] width 30 height 30
radio input "true"
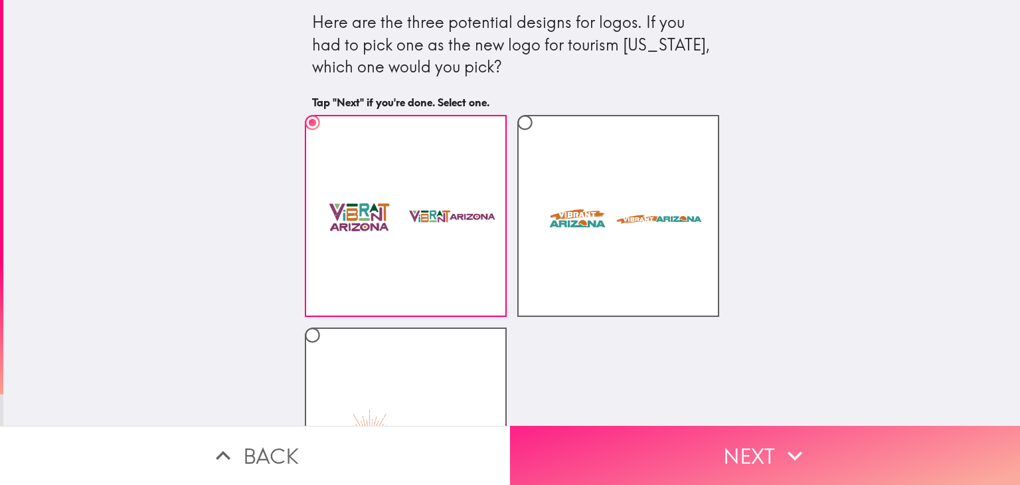
click at [621, 425] on button "Next" at bounding box center [765, 454] width 510 height 59
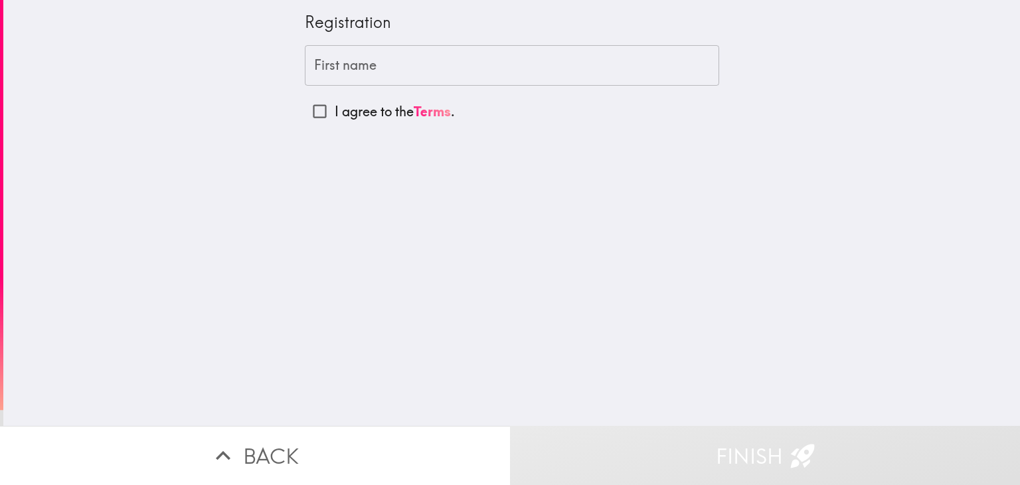
drag, startPoint x: 621, startPoint y: 424, endPoint x: 359, endPoint y: 292, distance: 293.6
click at [359, 292] on div "Registration First name First name I agree to the Terms ." at bounding box center [511, 212] width 1016 height 425
click at [414, 86] on div "First name First name I agree to the Terms ." at bounding box center [512, 86] width 414 height 82
click at [457, 83] on input "First name" at bounding box center [512, 65] width 414 height 41
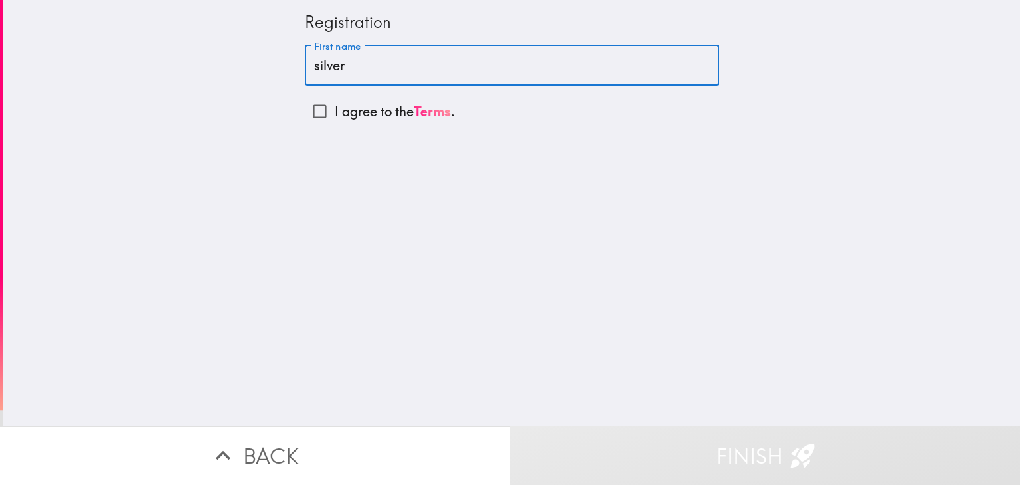
type input "silver"
click at [374, 114] on p "I agree to the Terms ." at bounding box center [395, 111] width 120 height 19
click at [335, 114] on input "I agree to the Terms ." at bounding box center [320, 111] width 30 height 30
checkbox input "true"
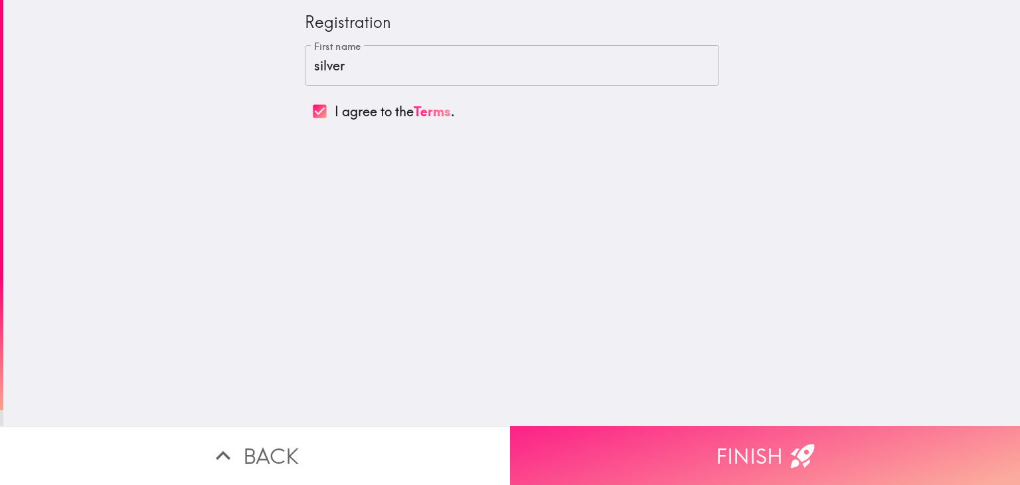
click at [622, 425] on button "Finish" at bounding box center [765, 454] width 510 height 59
